Goal: Information Seeking & Learning: Learn about a topic

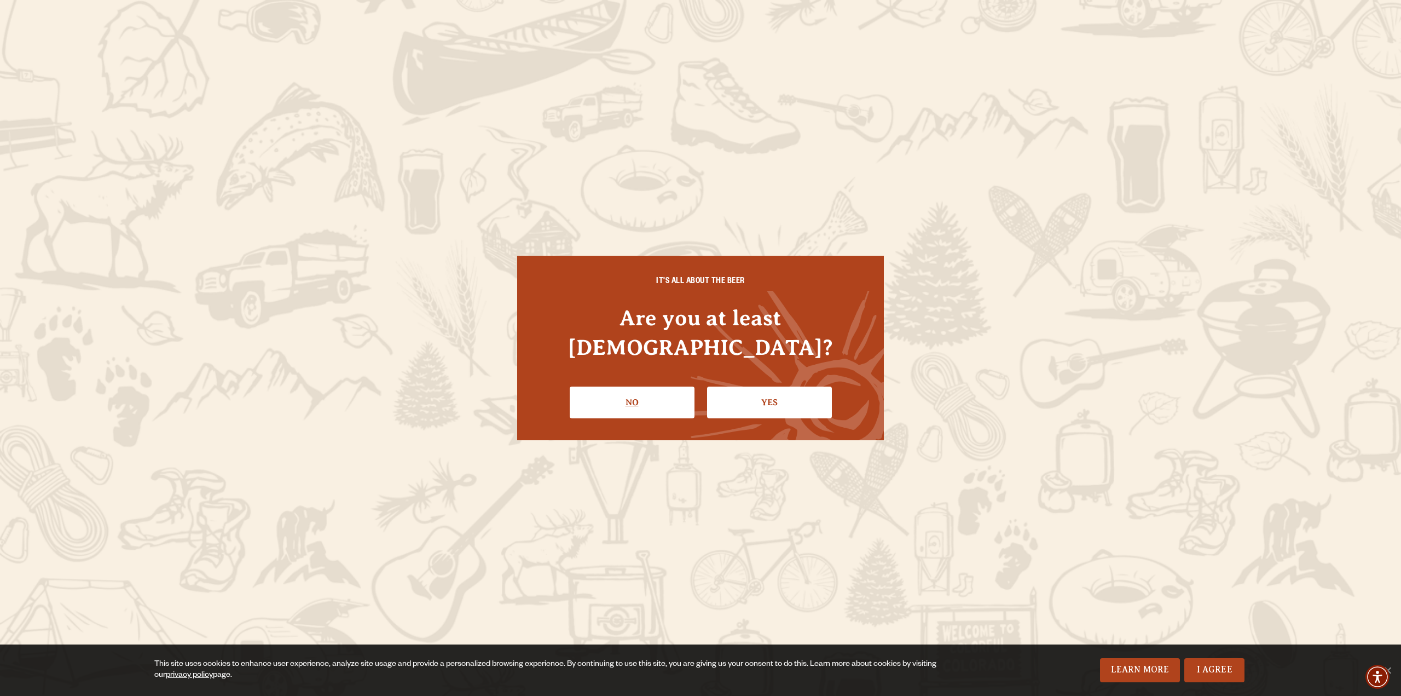
click at [643, 386] on link "No" at bounding box center [632, 402] width 125 height 32
click at [637, 386] on link "No" at bounding box center [632, 402] width 125 height 32
click at [795, 386] on link "Yes" at bounding box center [769, 402] width 125 height 32
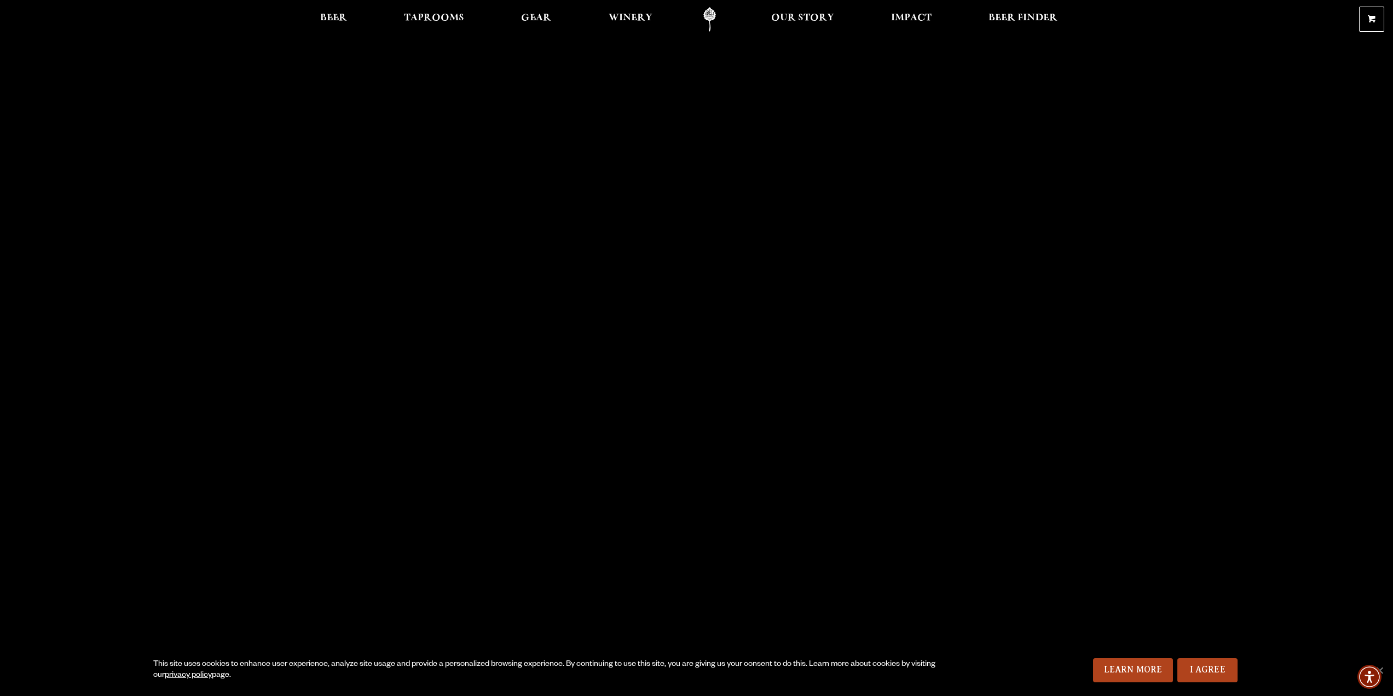
click at [356, 22] on ul "Beer Taprooms Gear Winery Our Story Impact Beer Finder Menu Menu" at bounding box center [689, 19] width 752 height 25
click at [350, 17] on link "Beer" at bounding box center [333, 19] width 41 height 25
